Goal: Task Accomplishment & Management: Manage account settings

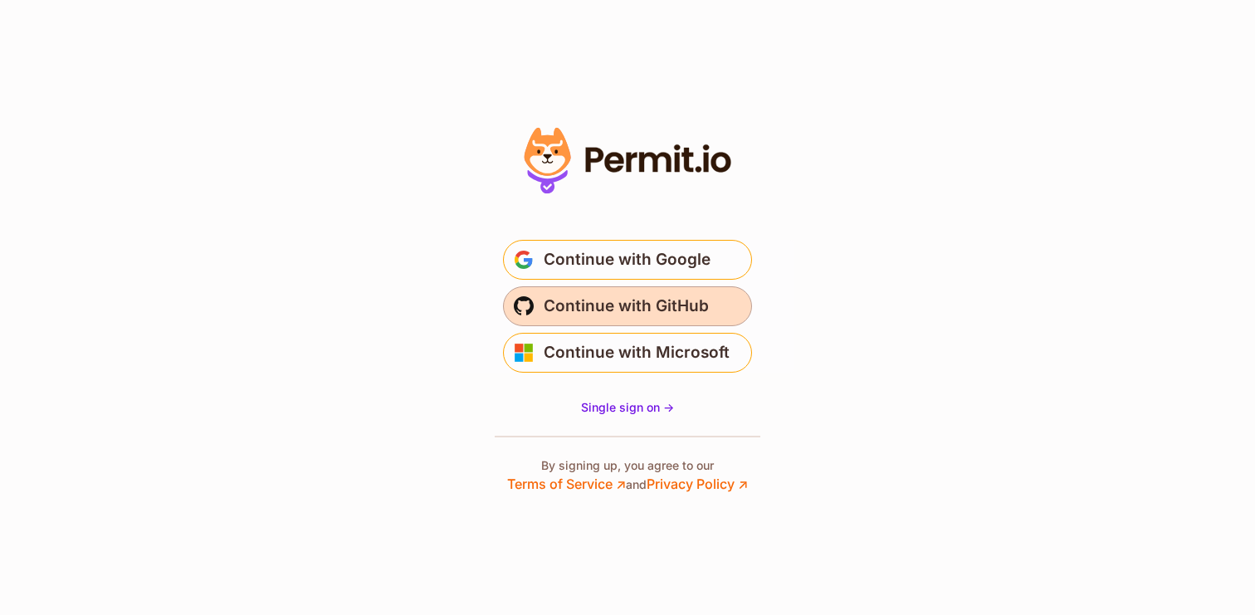
click at [615, 318] on span "Continue with GitHub" at bounding box center [626, 306] width 165 height 27
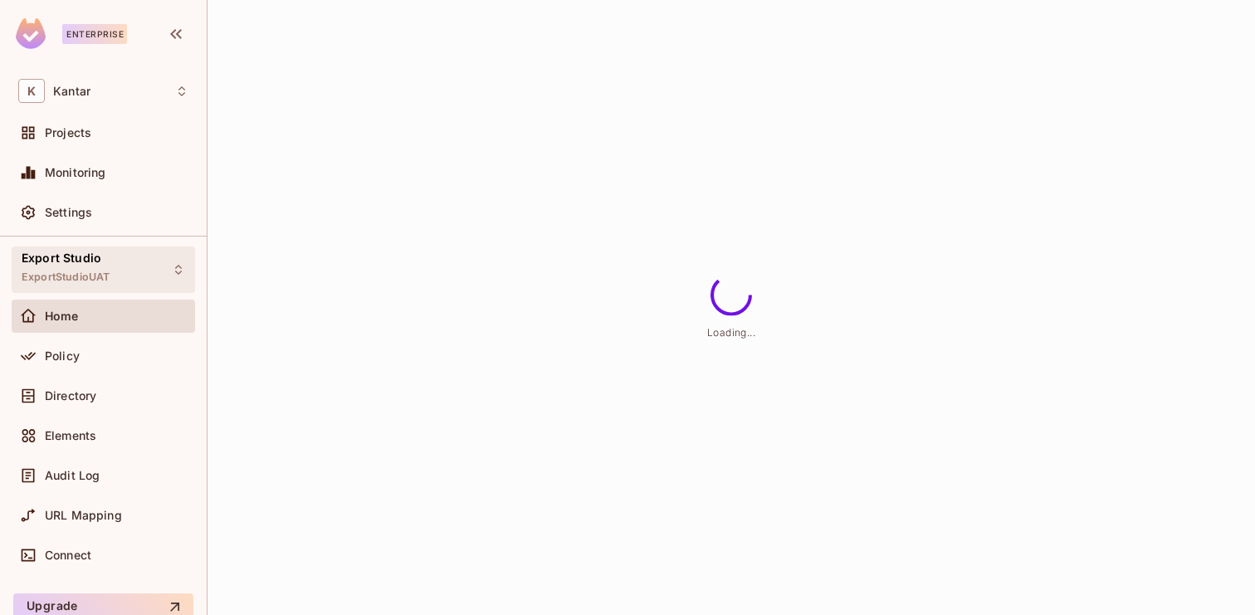
click at [112, 258] on div "Export Studio ExportStudioUAT" at bounding box center [104, 270] width 184 height 46
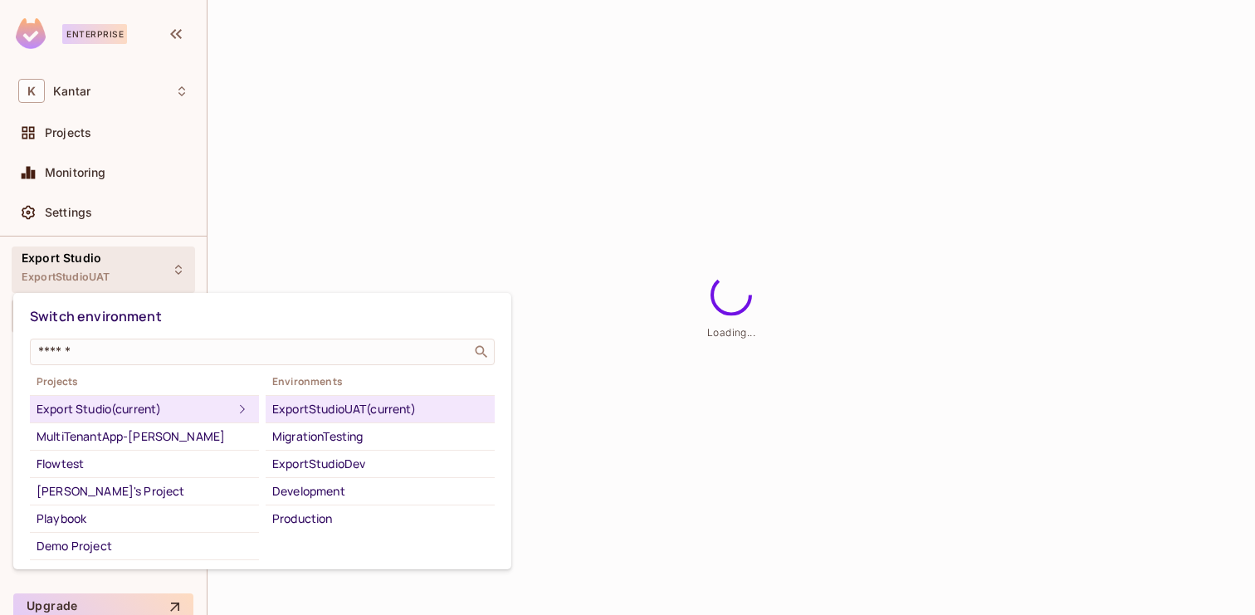
click at [643, 224] on div at bounding box center [627, 307] width 1255 height 615
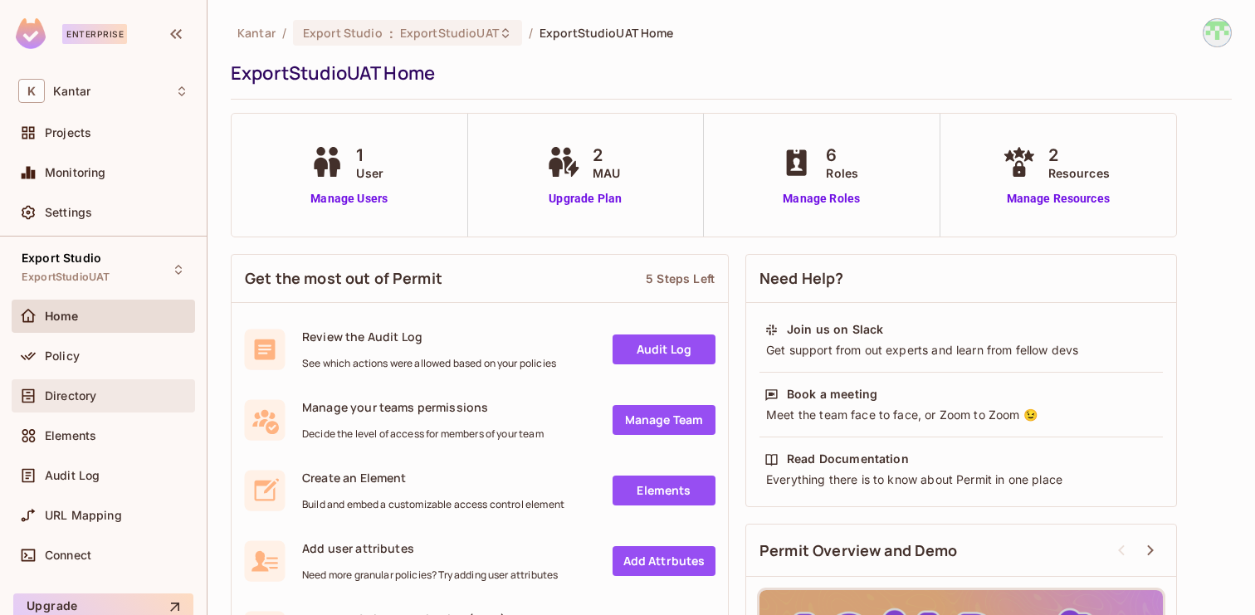
click at [112, 394] on div "Directory" at bounding box center [117, 395] width 144 height 13
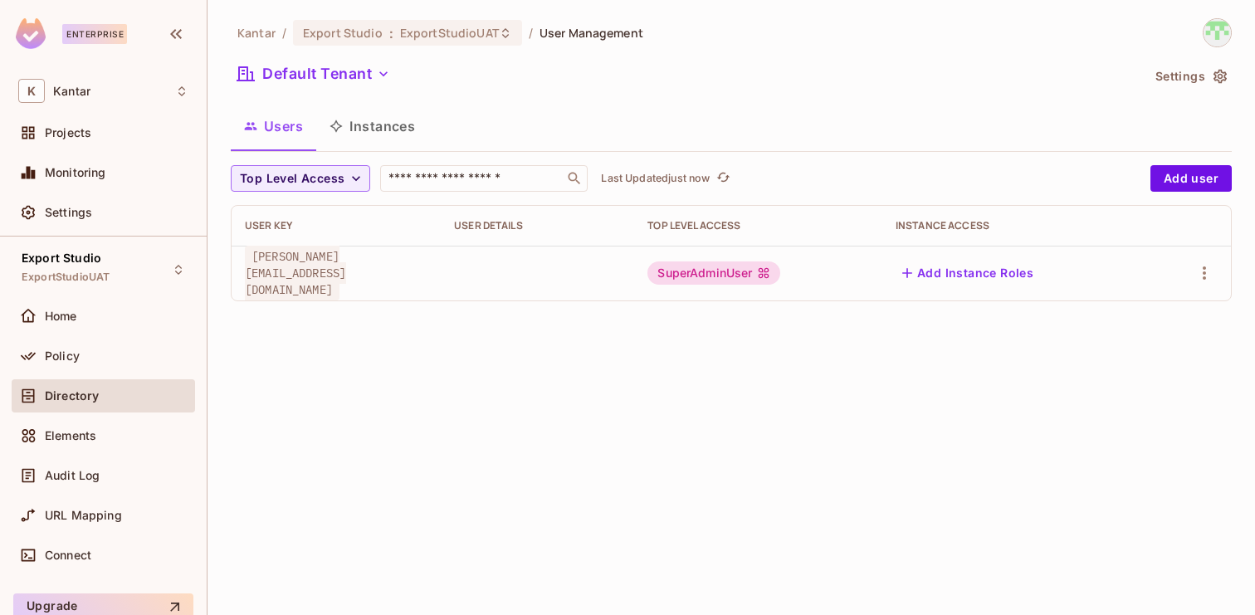
click at [398, 132] on button "Instances" at bounding box center [372, 126] width 112 height 42
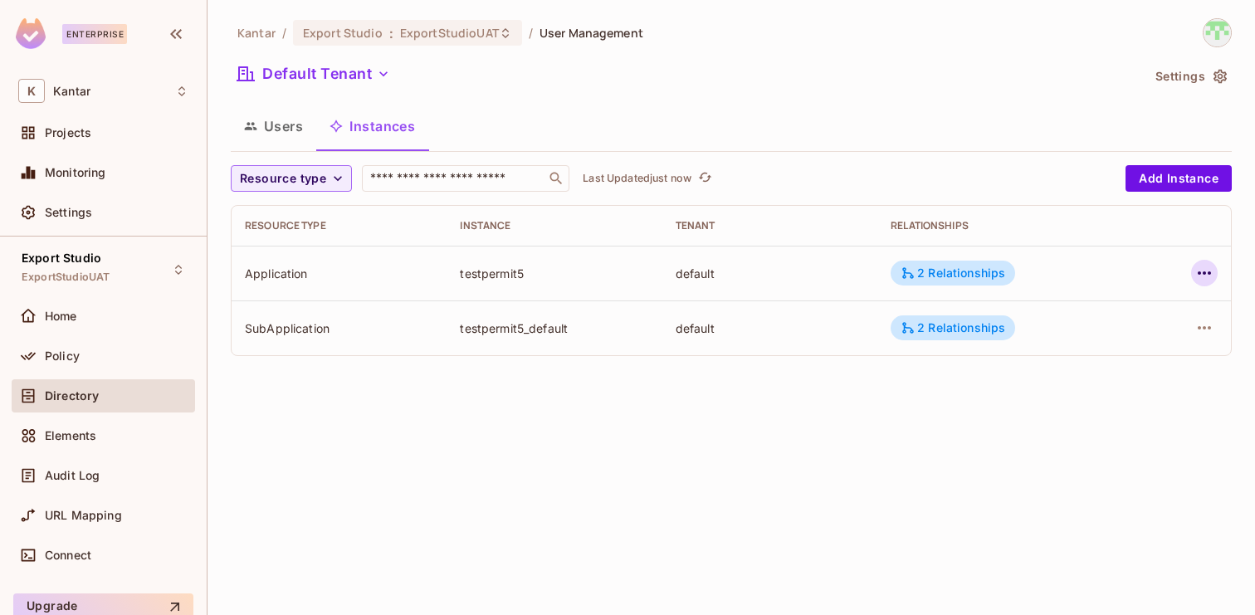
click at [1210, 270] on icon "button" at bounding box center [1205, 273] width 20 height 20
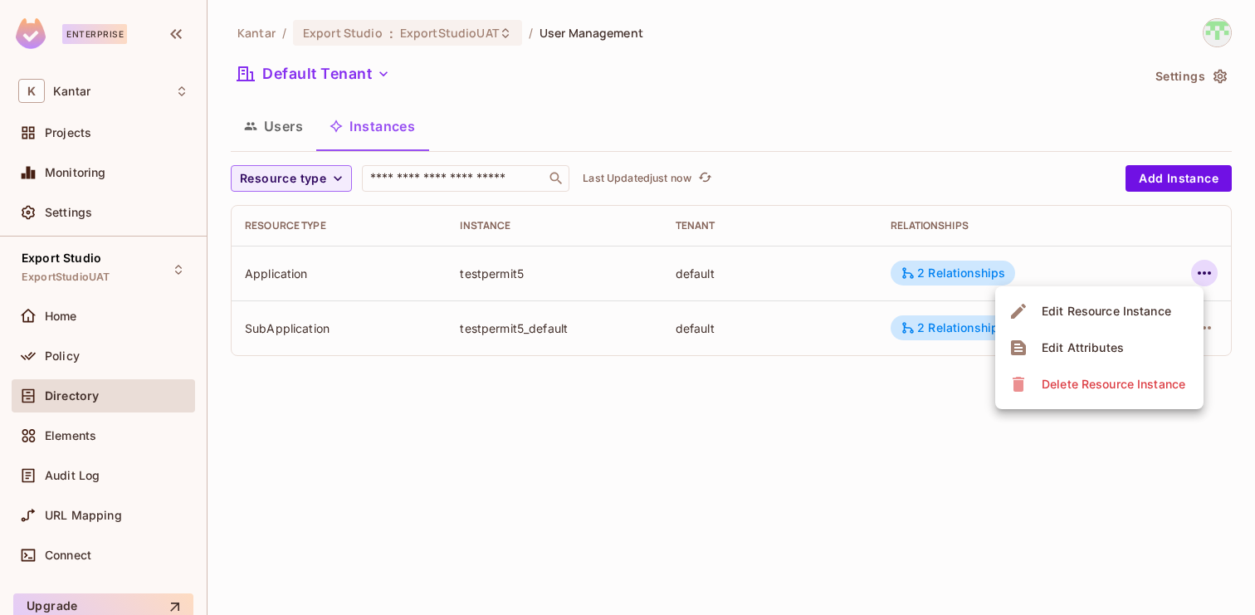
click at [928, 479] on div at bounding box center [627, 307] width 1255 height 615
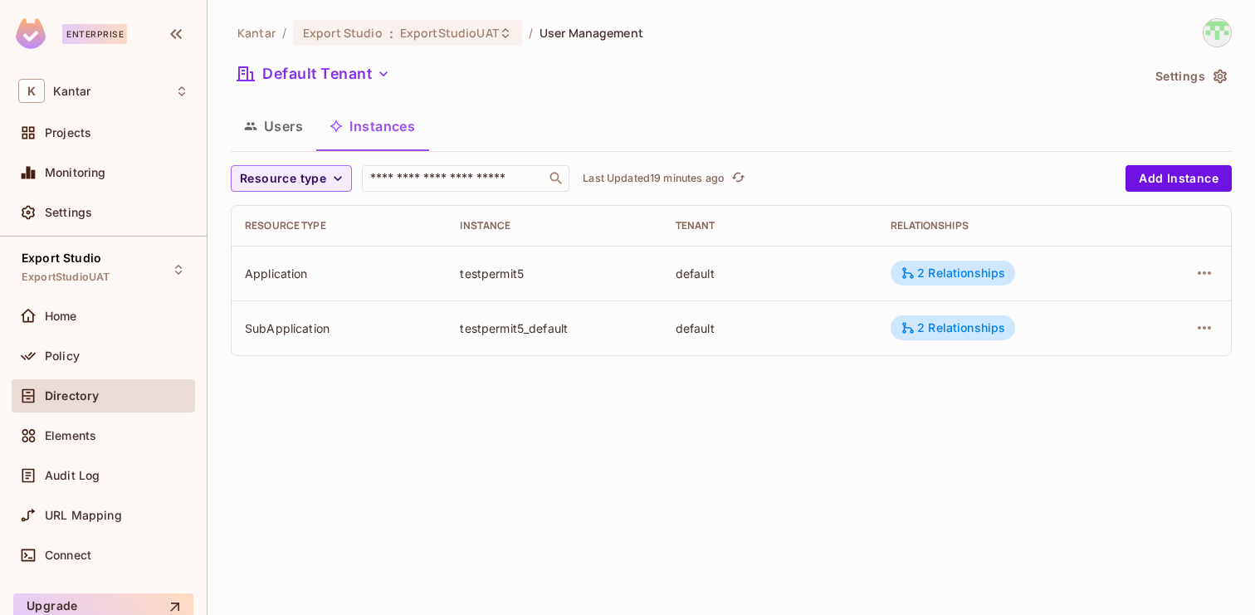
click at [284, 140] on button "Users" at bounding box center [274, 126] width 86 height 42
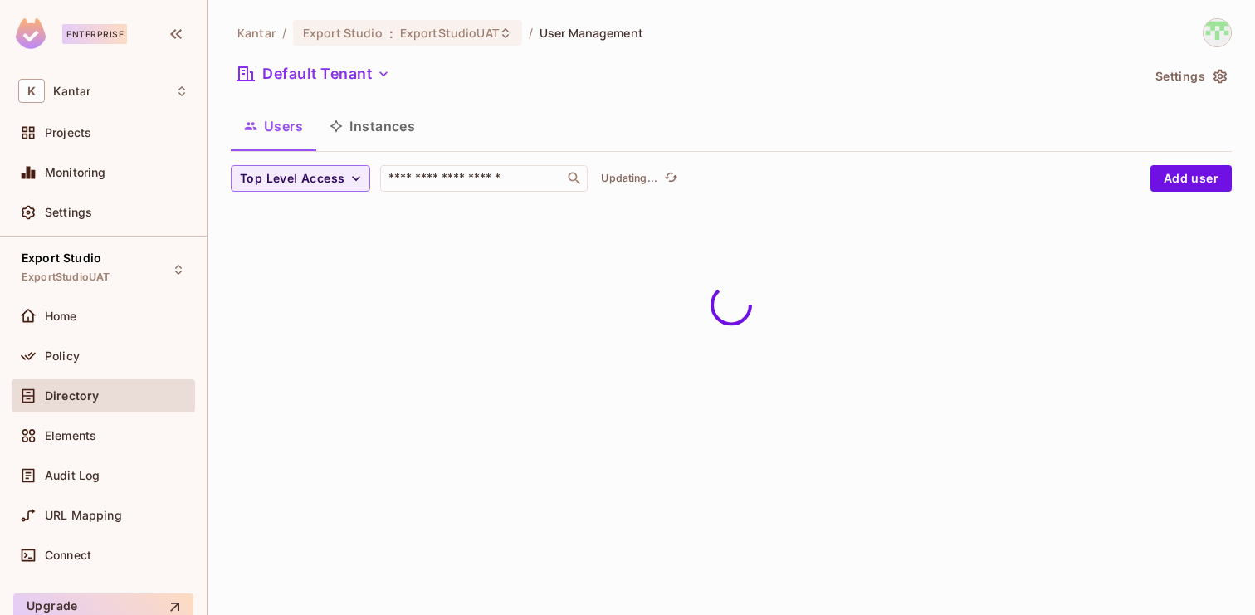
click at [434, 132] on div "Users Instances" at bounding box center [731, 126] width 1001 height 42
click at [382, 134] on button "Instances" at bounding box center [372, 126] width 112 height 42
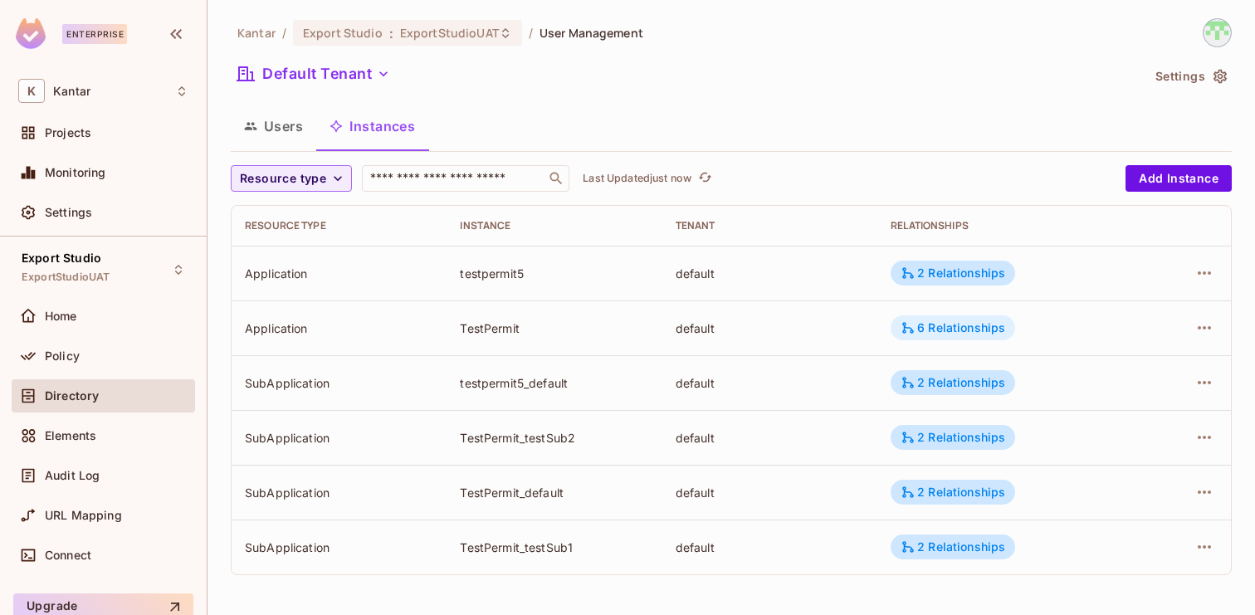
click at [957, 321] on div "6 Relationships" at bounding box center [953, 328] width 105 height 15
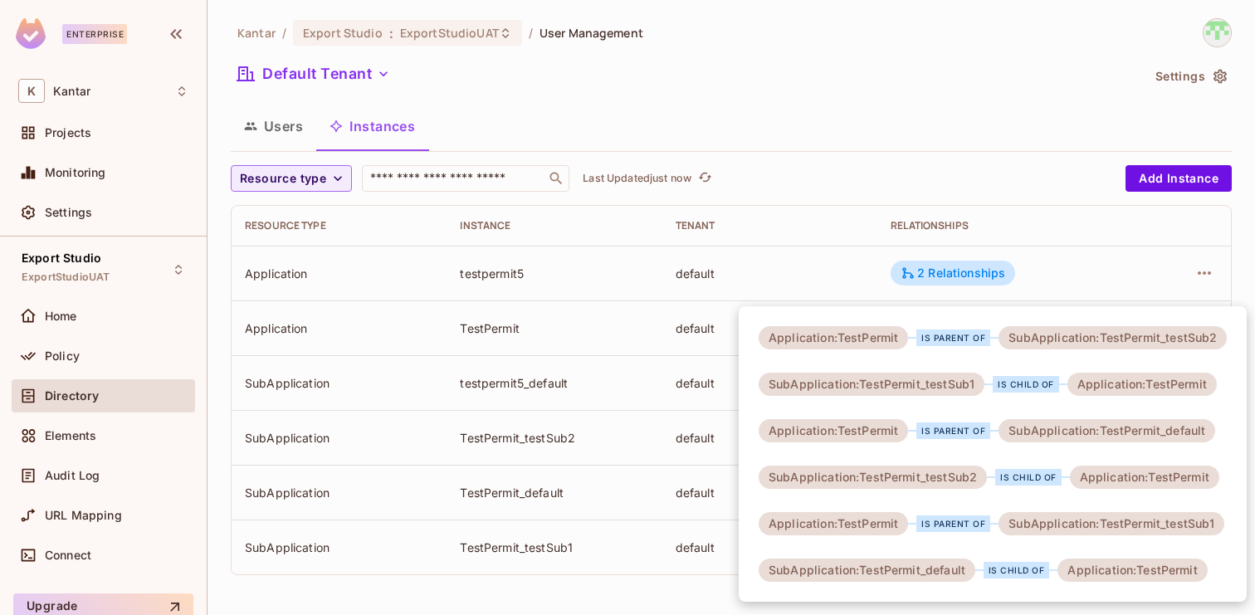
click at [676, 338] on div at bounding box center [627, 307] width 1255 height 615
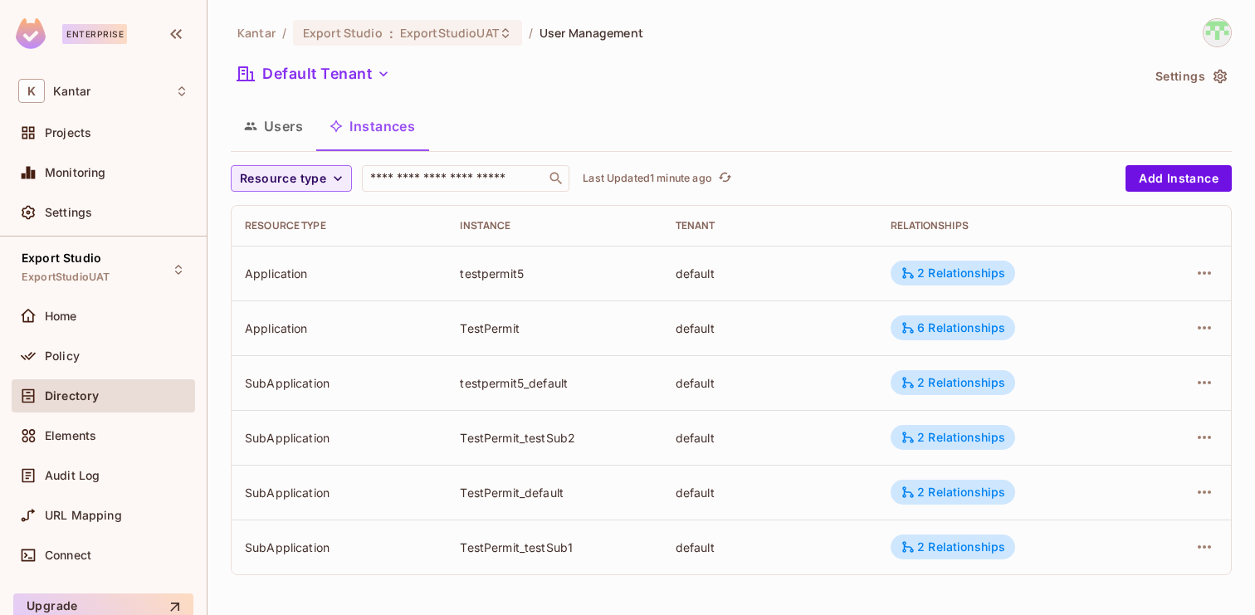
click at [294, 111] on button "Users" at bounding box center [274, 126] width 86 height 42
click at [286, 130] on button "Users" at bounding box center [274, 126] width 86 height 42
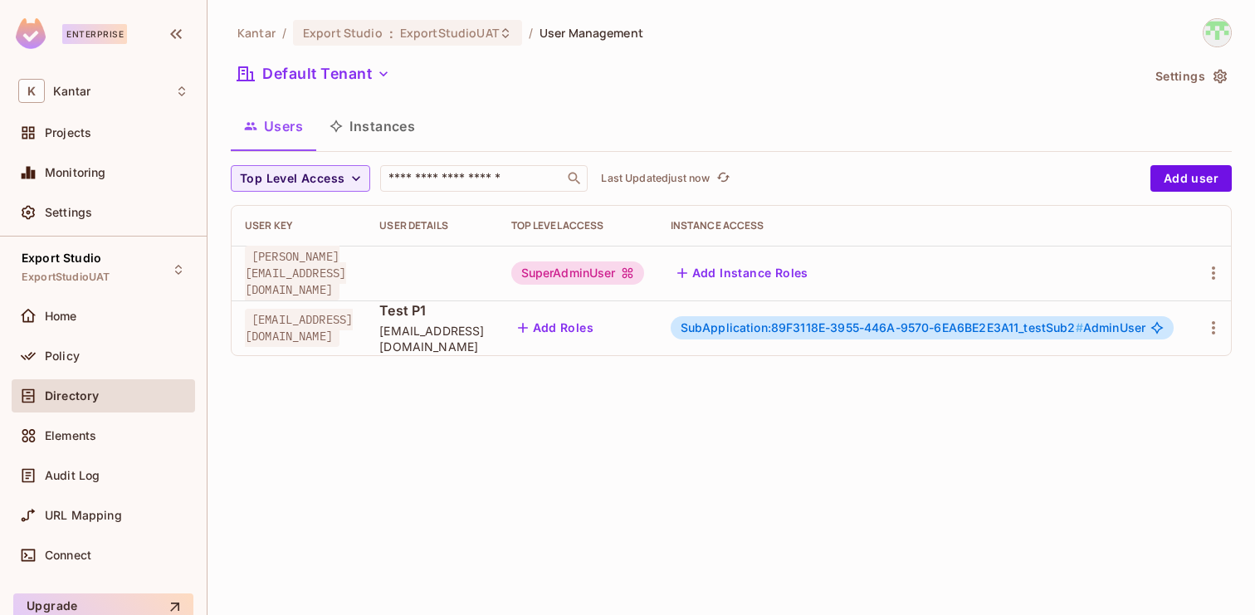
click at [883, 338] on div "SubApplication:89F3118E-3955-446A-9570-6EA6BE2E3A11_testSub2 # AdminUser" at bounding box center [923, 327] width 504 height 23
click at [912, 330] on span "SubApplication:89F3118E-3955-446A-9570-6EA6BE2E3A11_testSub2 #" at bounding box center [882, 328] width 403 height 14
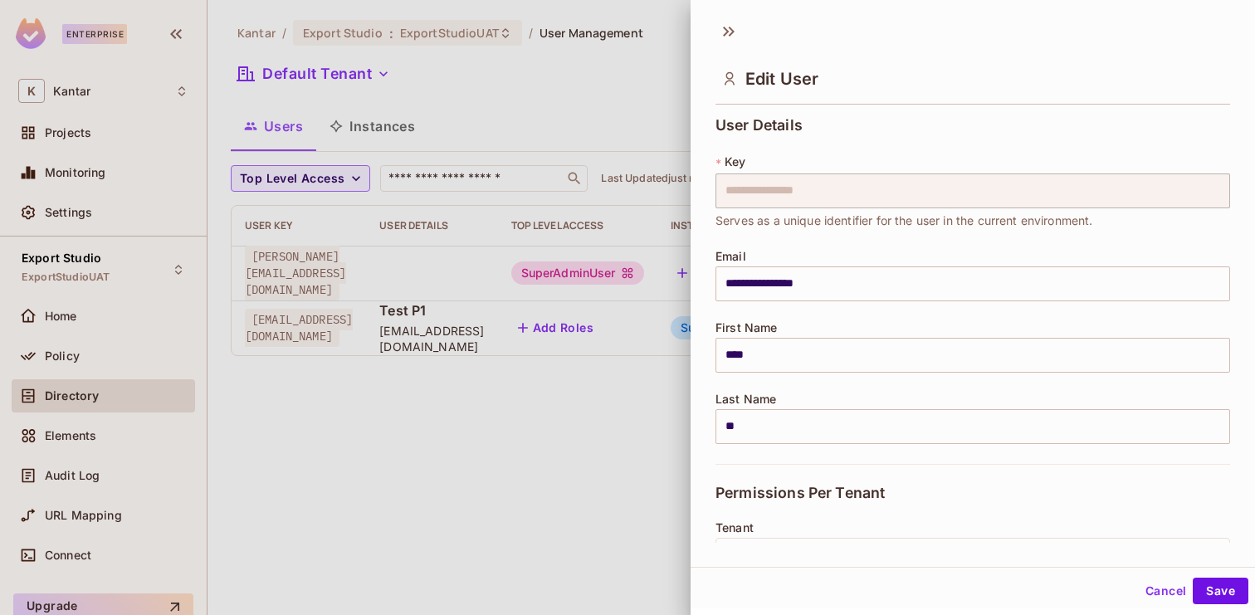
scroll to position [316, 0]
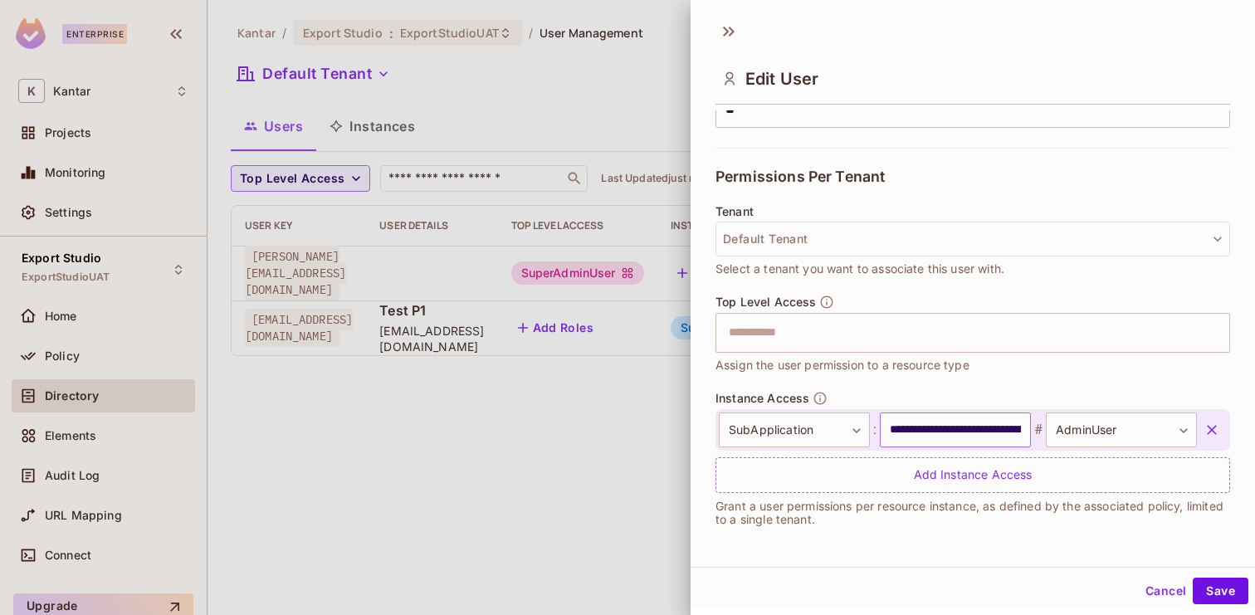
click at [959, 430] on input "**********" at bounding box center [955, 430] width 151 height 35
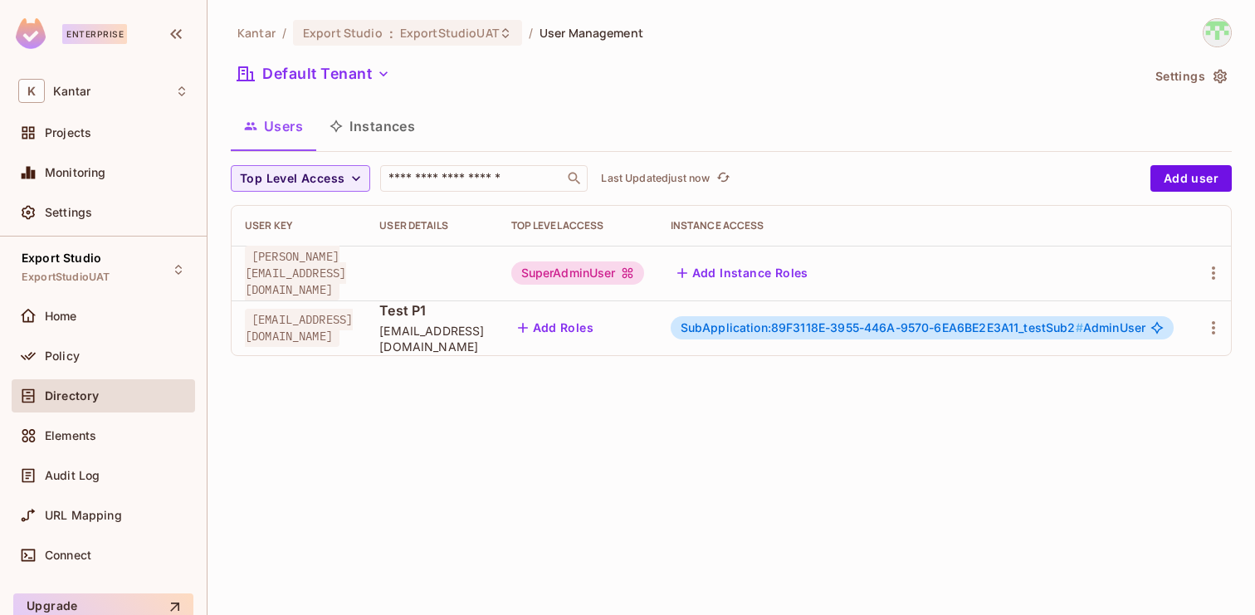
click at [879, 339] on div "SubApplication:89F3118E-3955-446A-9570-6EA6BE2E3A11_testSub2 # AdminUser" at bounding box center [923, 327] width 504 height 23
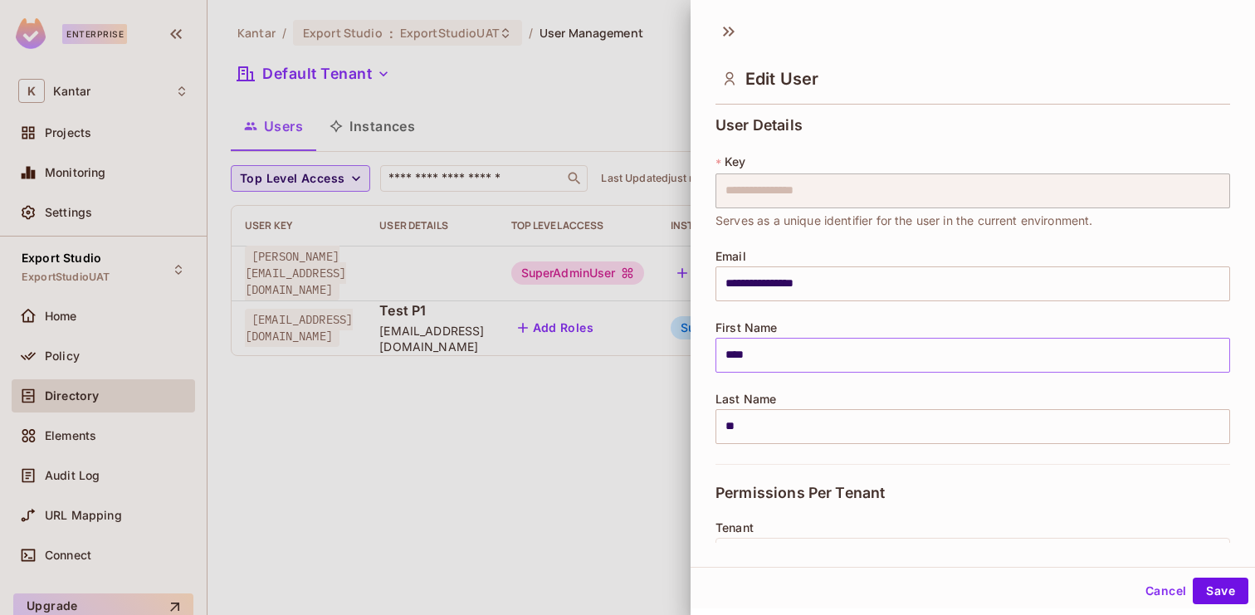
scroll to position [316, 0]
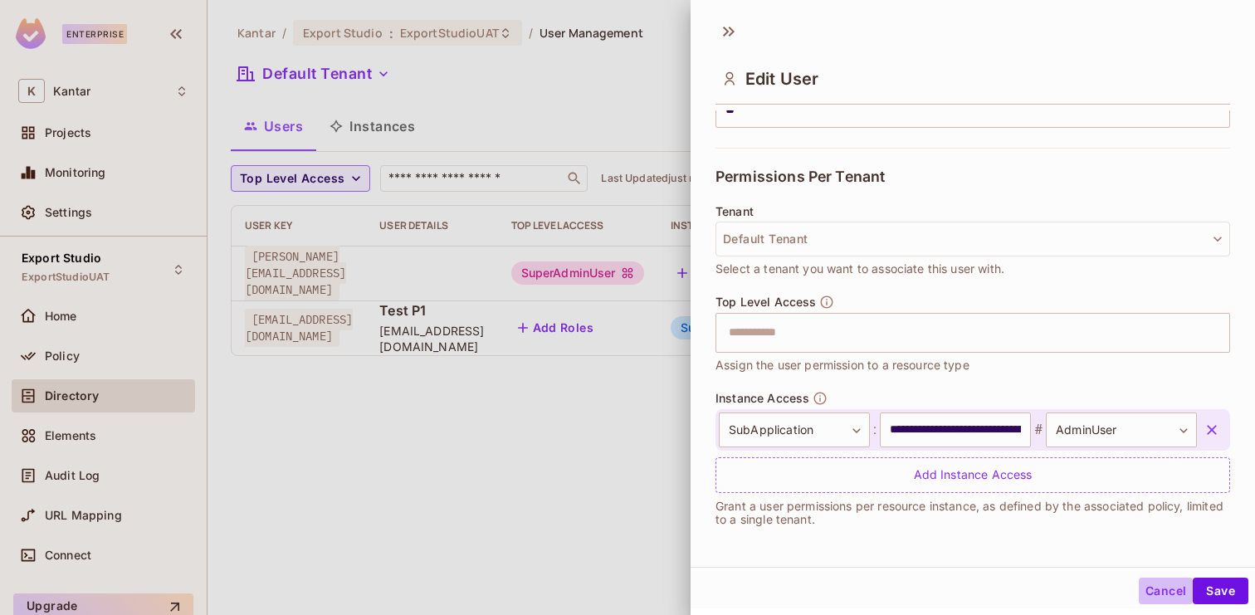
click at [1160, 587] on button "Cancel" at bounding box center [1166, 591] width 54 height 27
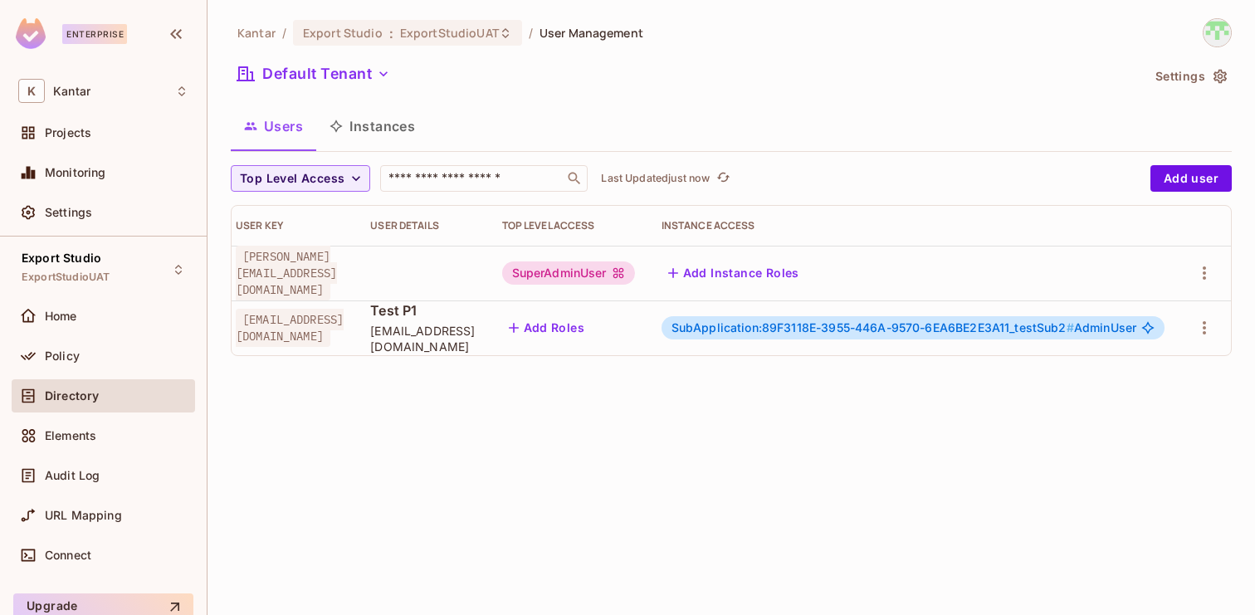
scroll to position [0, 71]
click at [1210, 329] on icon "button" at bounding box center [1205, 328] width 20 height 20
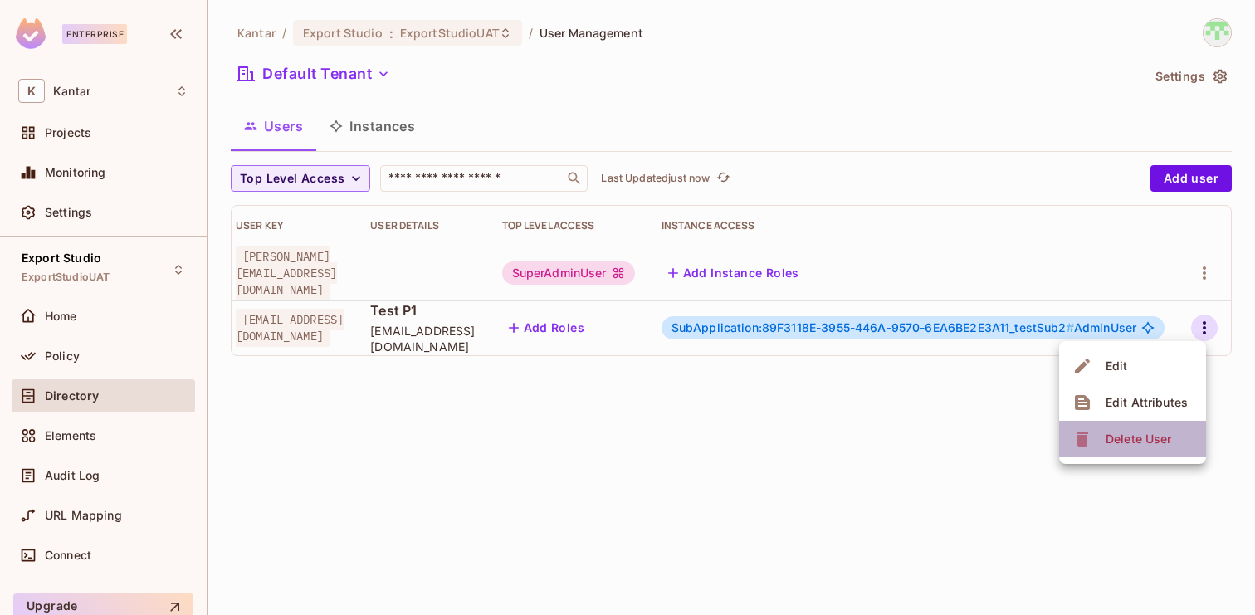
click at [1142, 436] on div "Delete User" at bounding box center [1139, 439] width 66 height 17
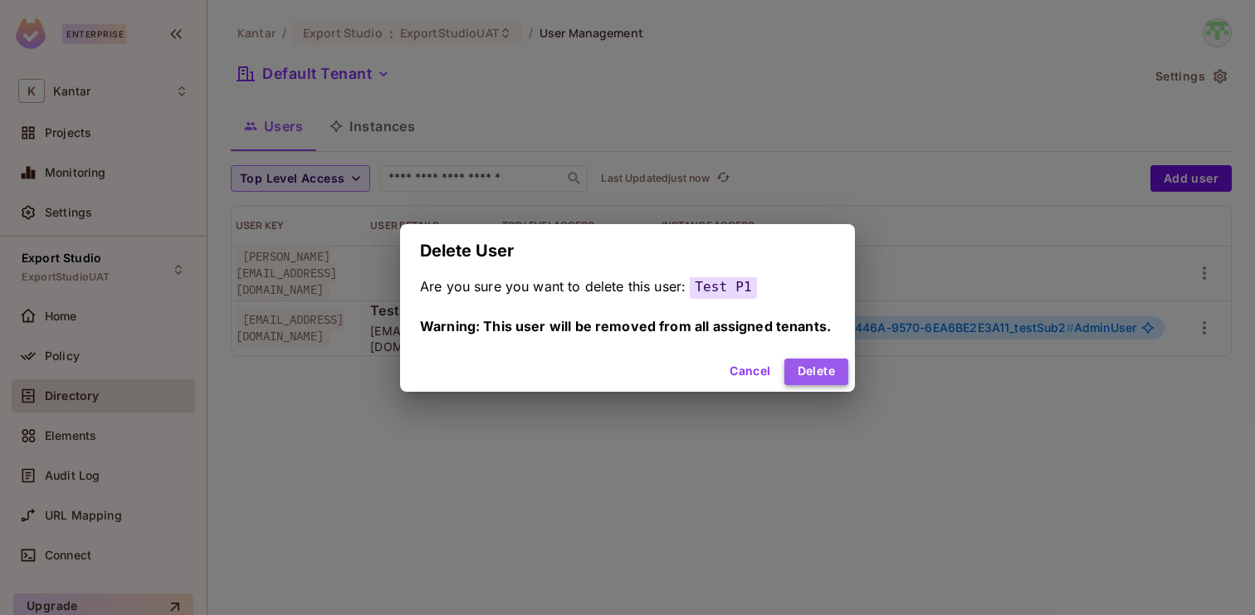
click at [810, 369] on button "Delete" at bounding box center [817, 372] width 64 height 27
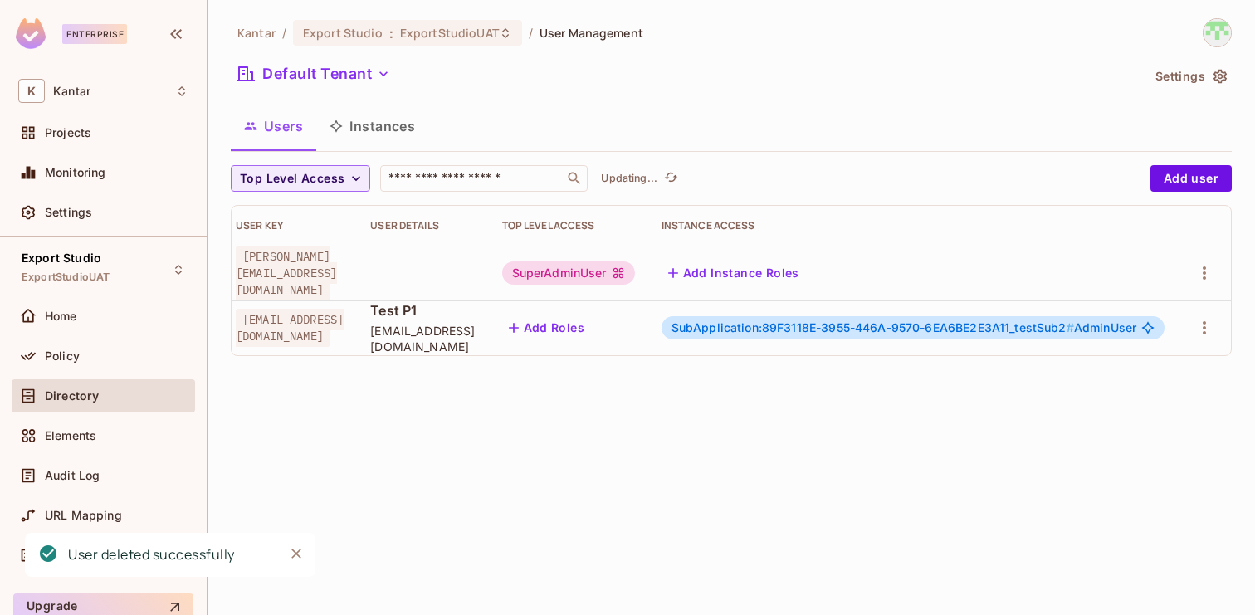
scroll to position [0, 0]
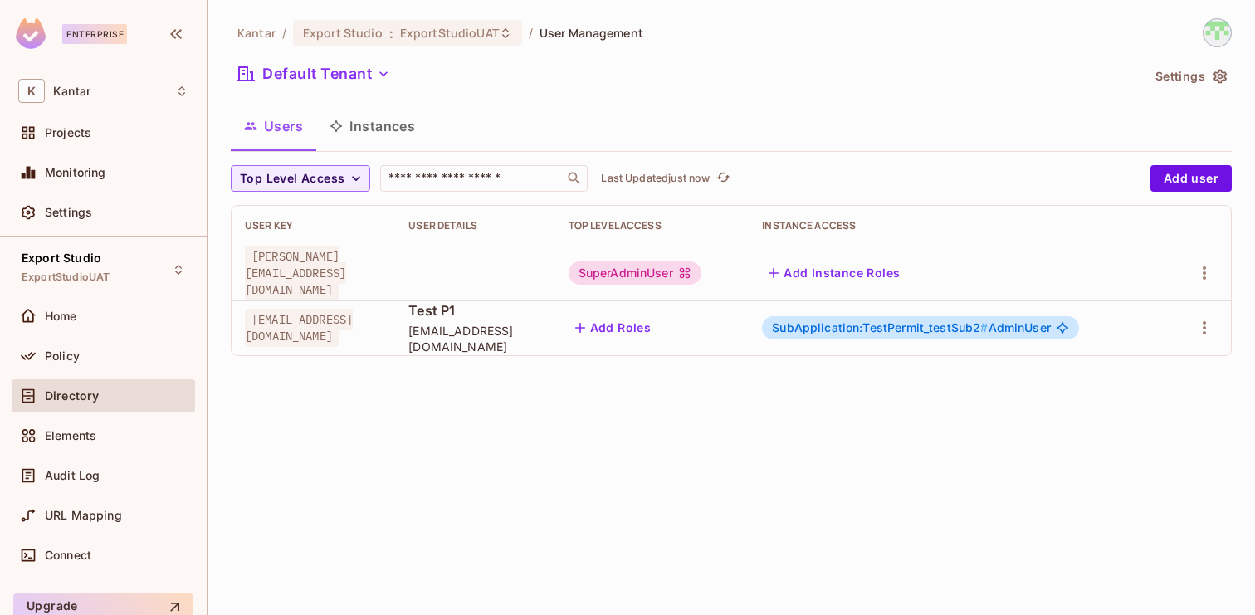
click at [920, 330] on span "SubApplication:TestPermit_testSub2 #" at bounding box center [880, 328] width 216 height 14
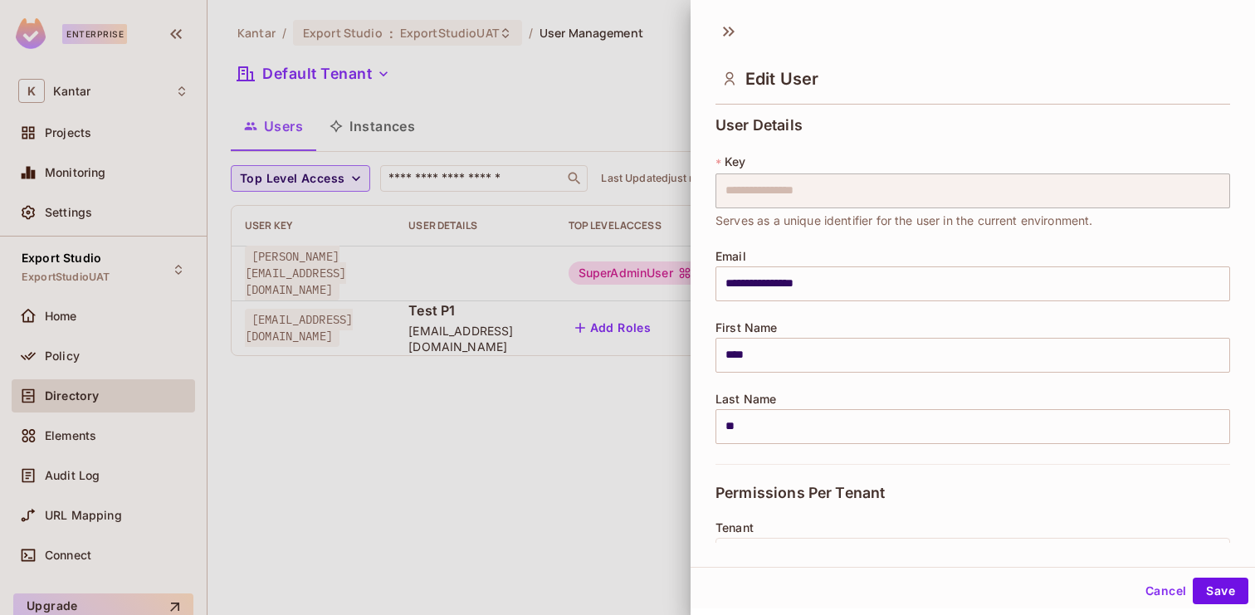
scroll to position [316, 0]
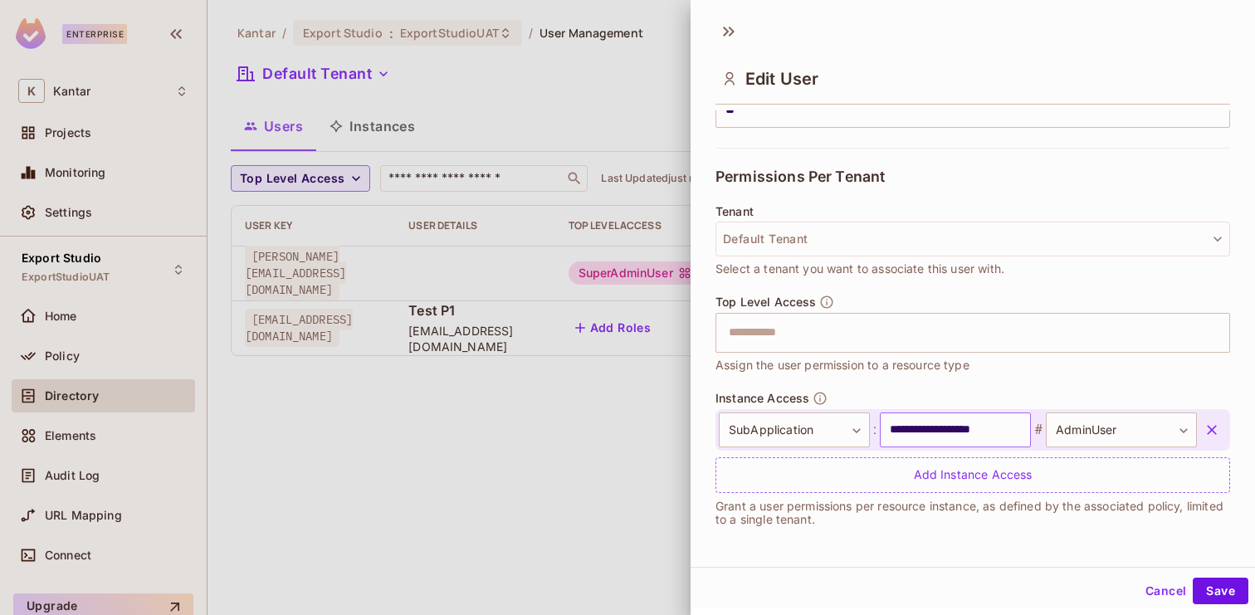
click at [971, 435] on input "**********" at bounding box center [955, 430] width 151 height 35
click at [1152, 583] on button "Cancel" at bounding box center [1166, 591] width 54 height 27
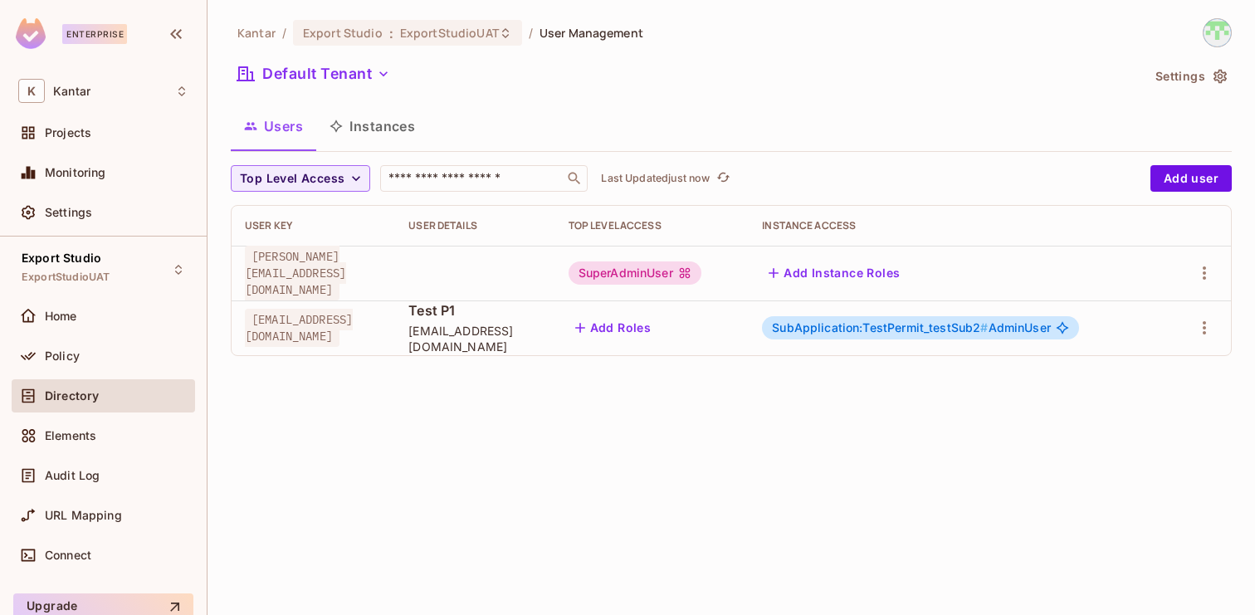
click at [399, 142] on button "Instances" at bounding box center [372, 126] width 112 height 42
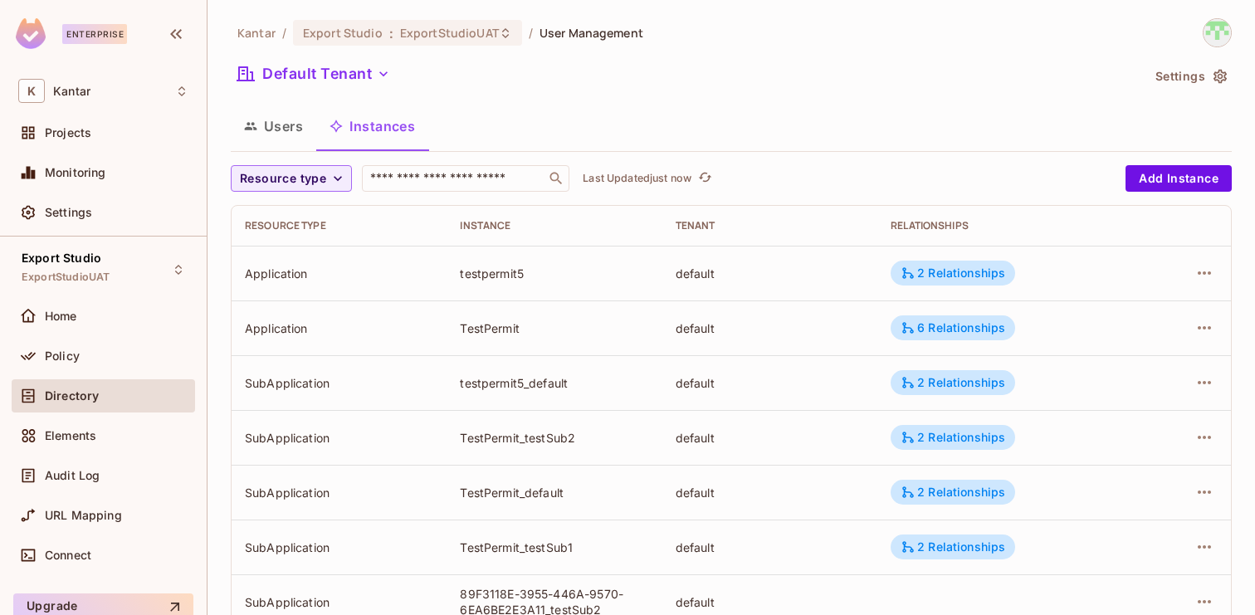
scroll to position [51, 0]
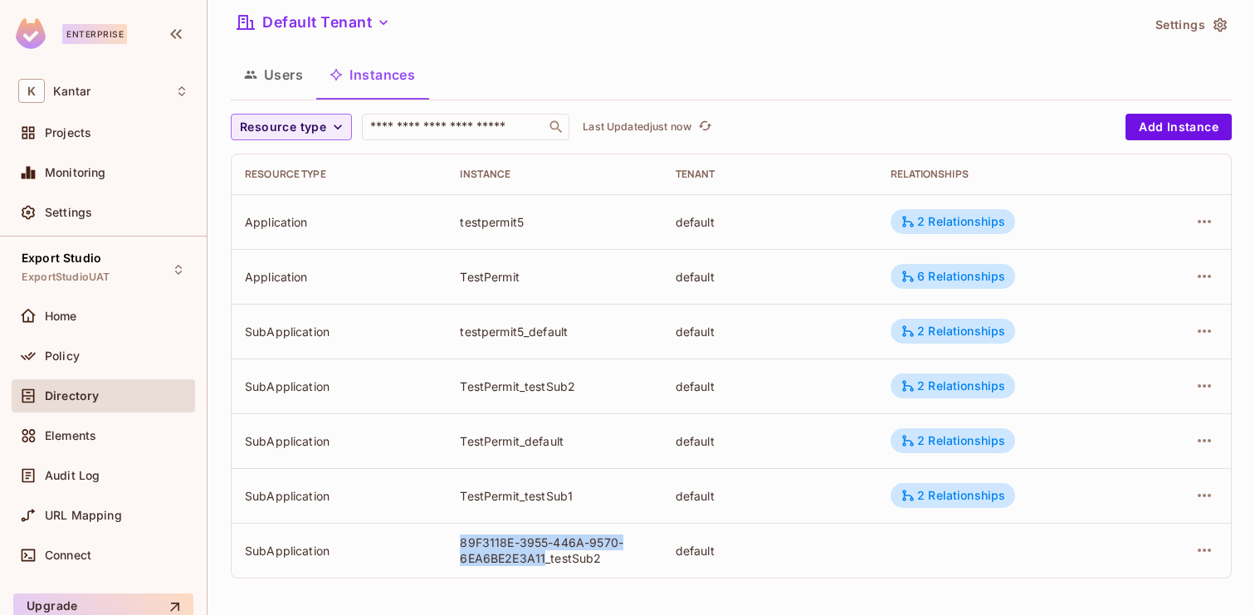
drag, startPoint x: 459, startPoint y: 543, endPoint x: 546, endPoint y: 558, distance: 87.6
click at [545, 558] on td "89F3118E-3955-446A-9570-6EA6BE2E3A11_testSub2" at bounding box center [554, 550] width 215 height 55
copy div "89F3118E-3955-446A-9570-6EA6BE2E3A11"
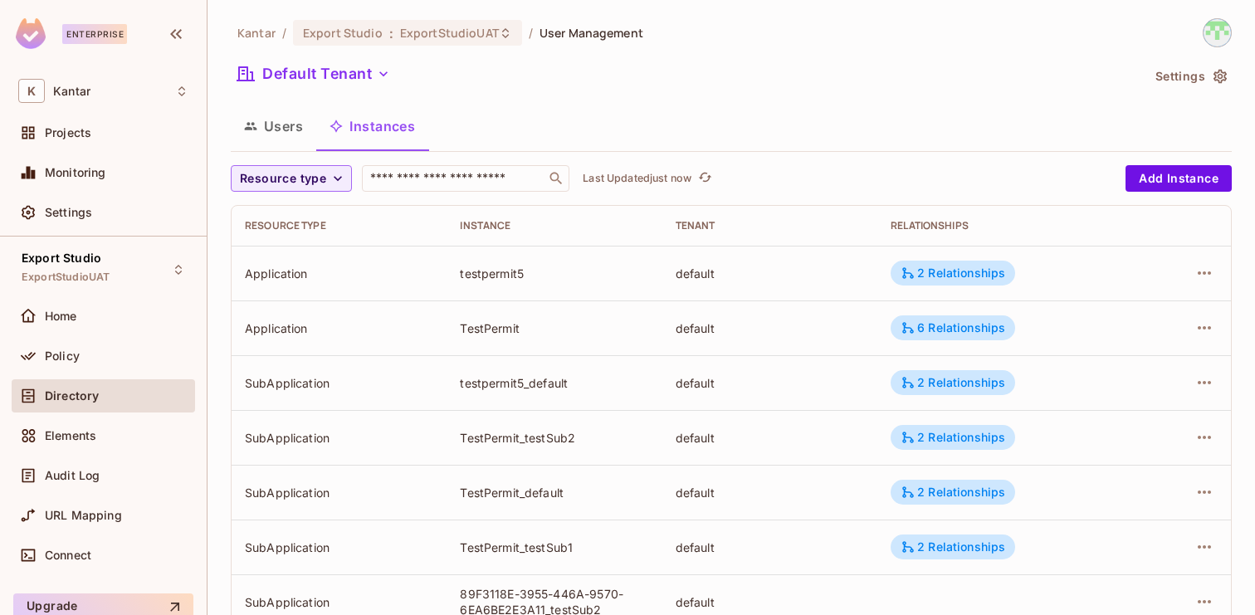
scroll to position [51, 0]
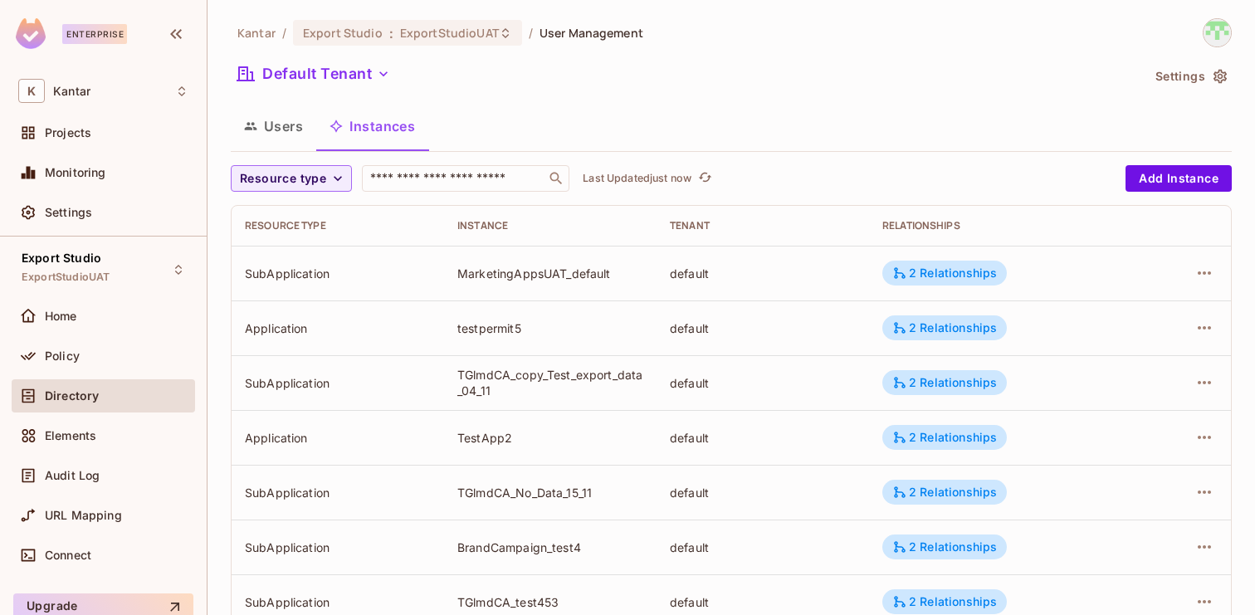
click at [935, 149] on div "Users Instances" at bounding box center [731, 128] width 1001 height 46
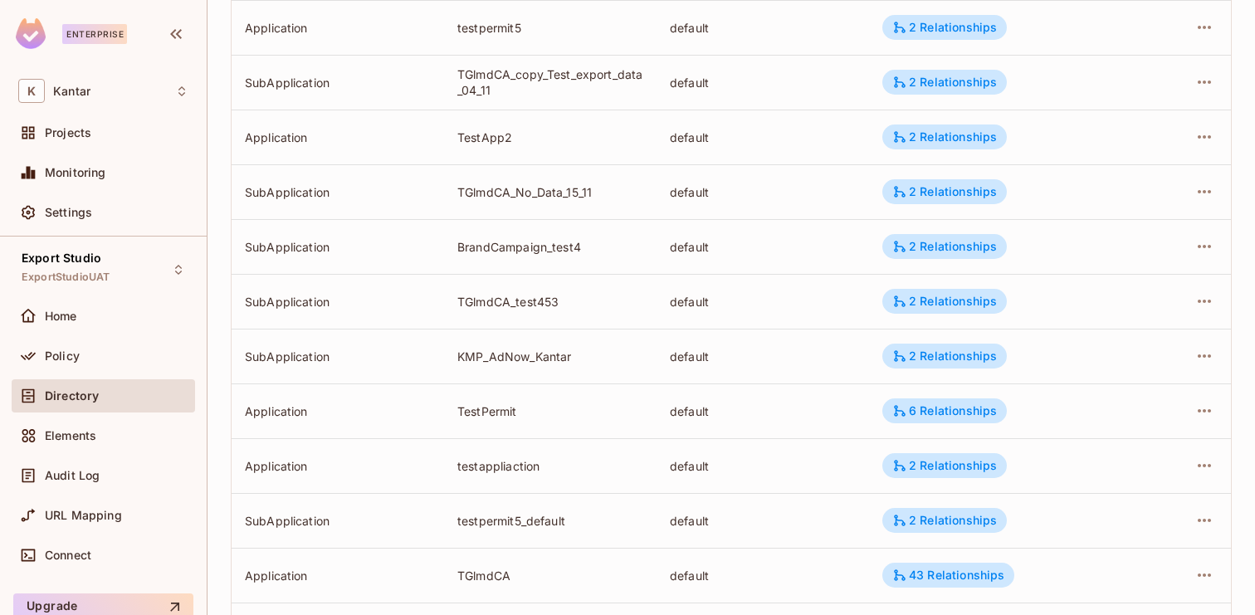
scroll to position [545, 0]
